Goal: Transaction & Acquisition: Purchase product/service

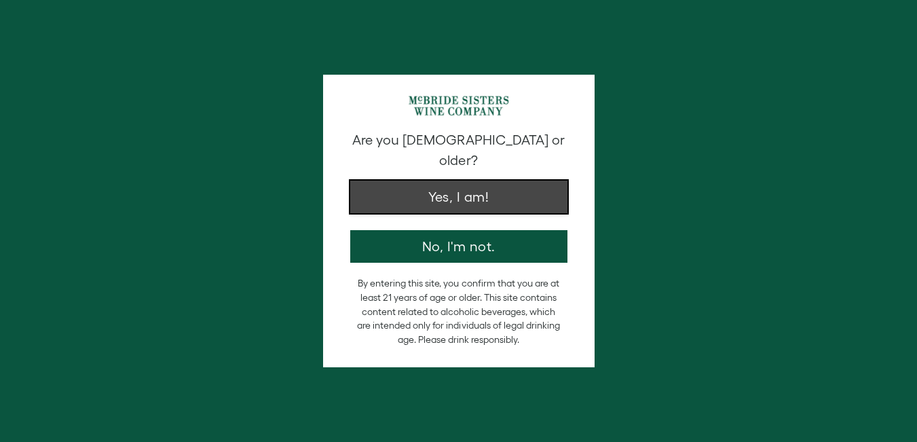
click at [474, 184] on button "Yes, I am!" at bounding box center [458, 197] width 217 height 33
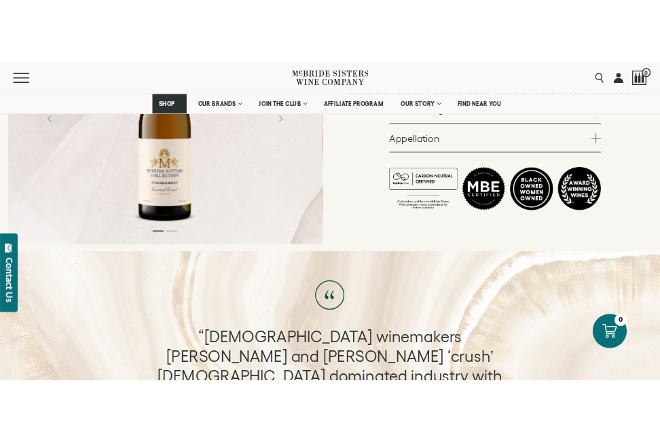
scroll to position [340, 0]
